Goal: Task Accomplishment & Management: Use online tool/utility

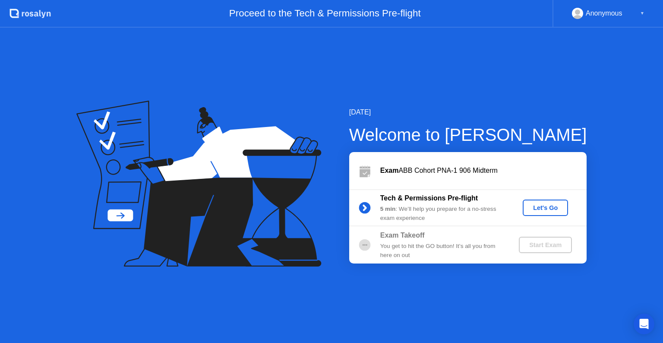
click at [542, 207] on div "Let's Go" at bounding box center [545, 207] width 38 height 7
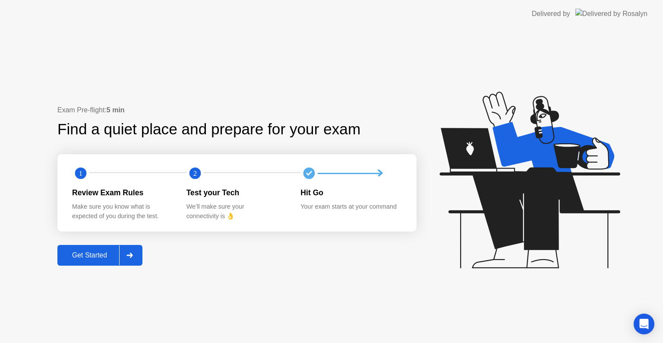
click at [72, 259] on div "Get Started" at bounding box center [89, 255] width 59 height 8
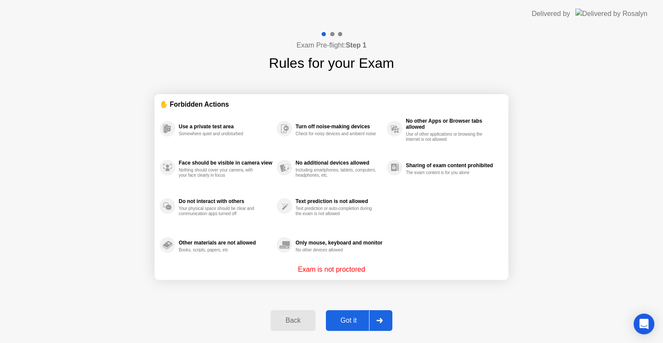
click at [366, 322] on div "Got it" at bounding box center [348, 320] width 41 height 8
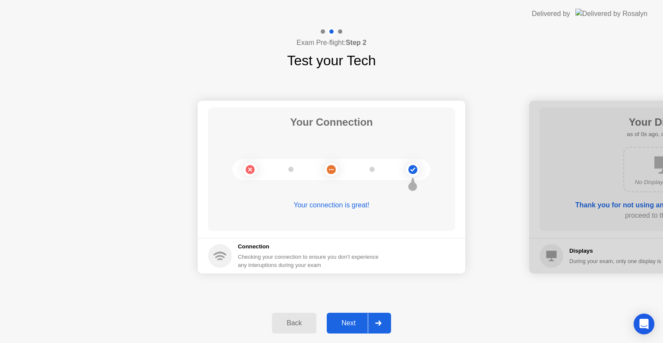
click at [366, 322] on div "Next" at bounding box center [348, 323] width 38 height 8
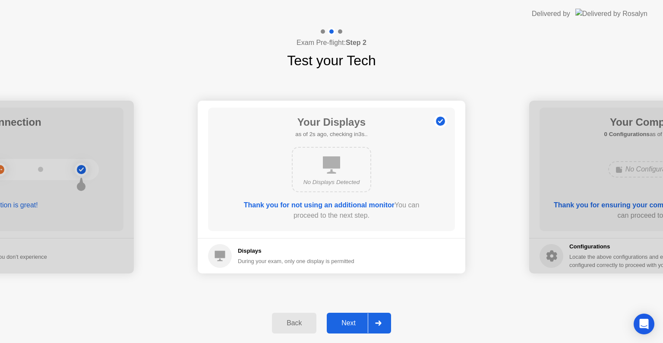
click at [366, 322] on div "Next" at bounding box center [348, 323] width 38 height 8
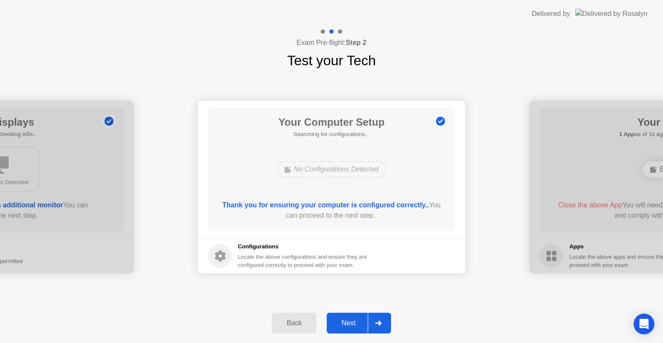
click at [366, 322] on div "Next" at bounding box center [348, 323] width 38 height 8
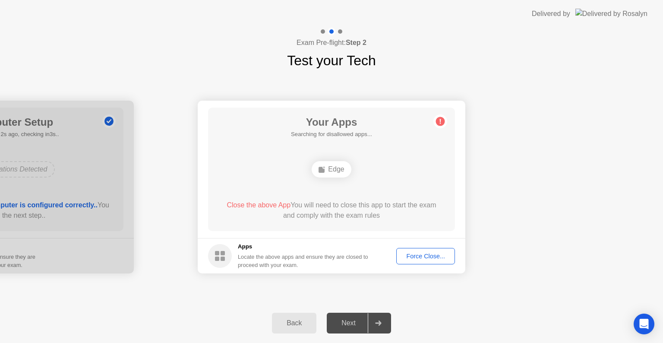
click at [425, 252] on div "Force Close..." at bounding box center [425, 255] width 53 height 7
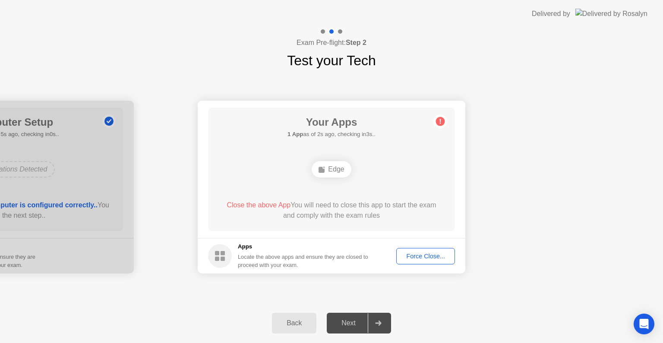
click at [414, 255] on div "Force Close..." at bounding box center [425, 255] width 53 height 7
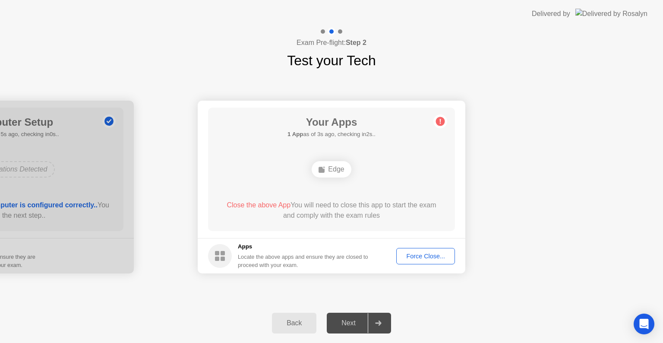
click at [406, 257] on div "Force Close..." at bounding box center [425, 255] width 53 height 7
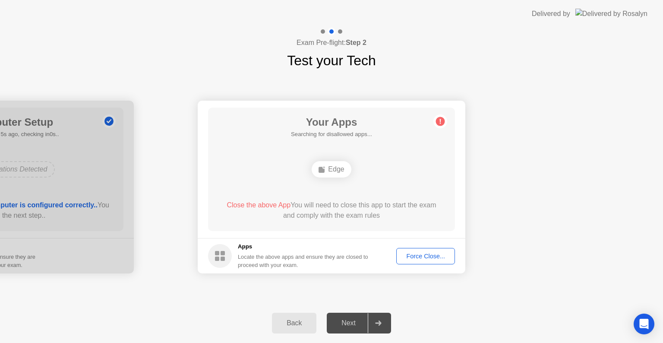
click at [407, 257] on div "Force Close..." at bounding box center [425, 255] width 53 height 7
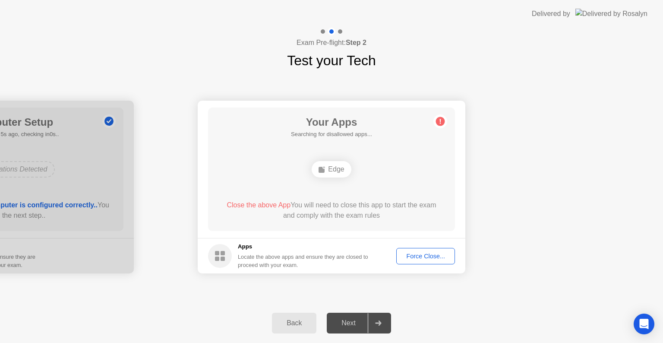
click at [409, 252] on div "Force Close..." at bounding box center [425, 255] width 53 height 7
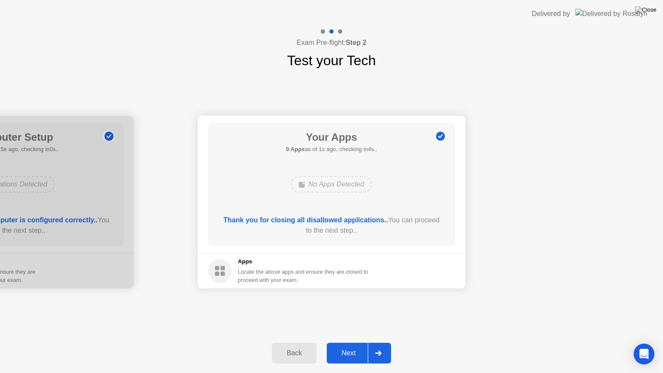
click at [345, 342] on div "Next" at bounding box center [348, 353] width 38 height 8
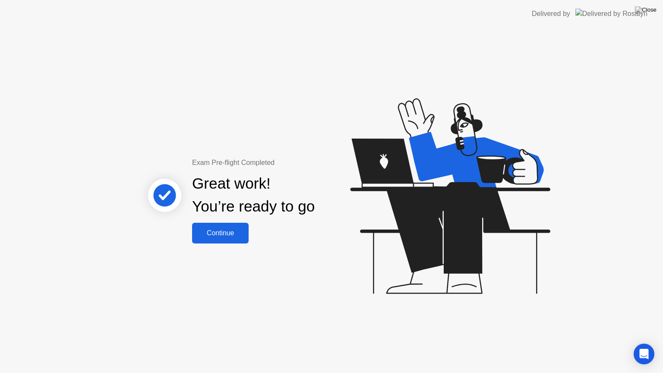
click at [218, 232] on div "Continue" at bounding box center [220, 233] width 51 height 8
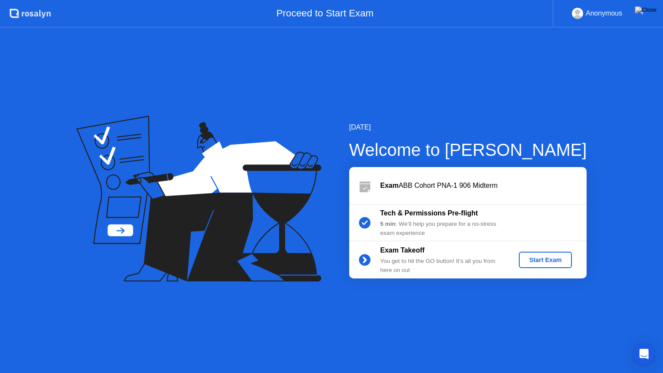
click at [544, 263] on div "Start Exam" at bounding box center [545, 259] width 46 height 7
